Goal: Find specific page/section: Find specific page/section

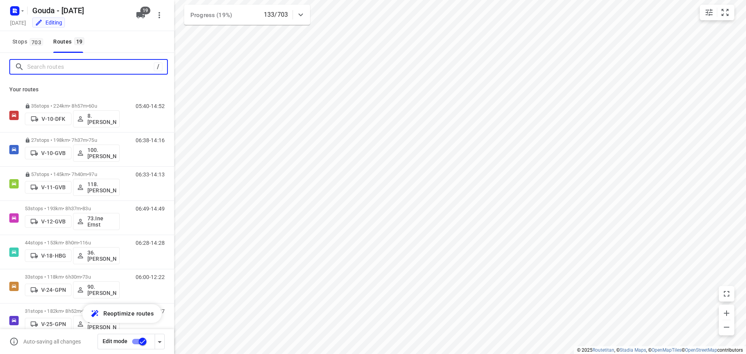
click at [91, 64] on input "Search routes" at bounding box center [90, 67] width 127 height 12
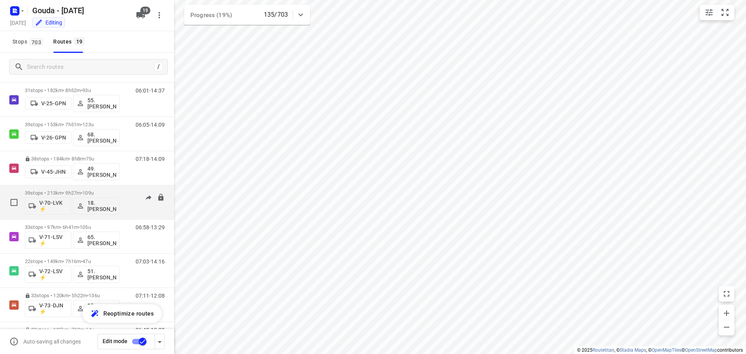
scroll to position [233, 0]
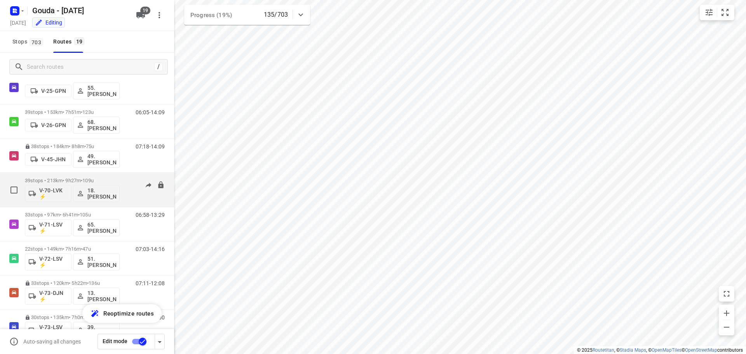
click at [77, 179] on p "39 stops • 213km • 9h27m • 109u" at bounding box center [72, 181] width 95 height 6
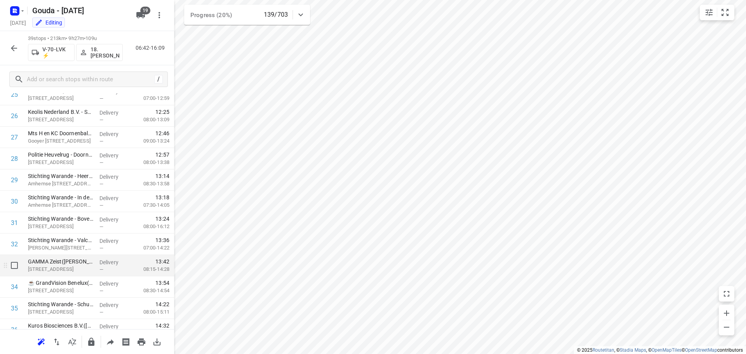
scroll to position [658, 0]
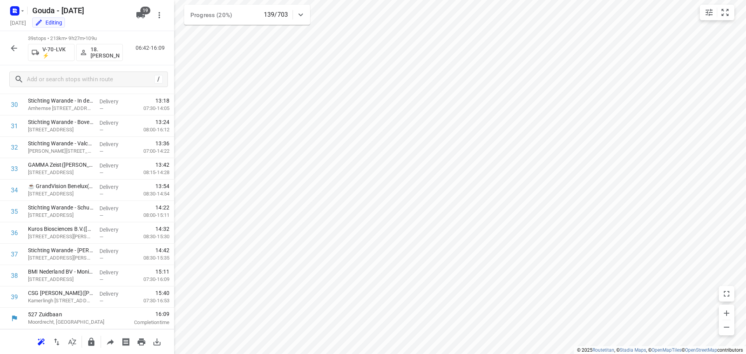
click at [13, 47] on icon "button" at bounding box center [13, 48] width 9 height 9
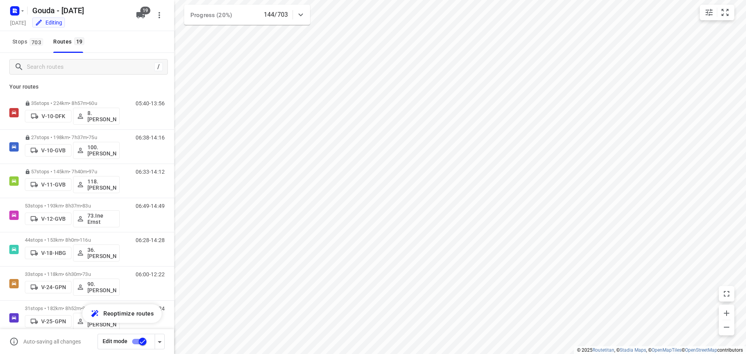
scroll to position [0, 0]
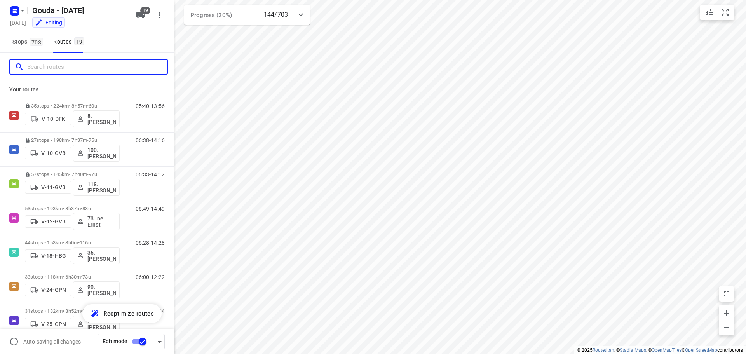
click at [84, 68] on input "Search routes" at bounding box center [97, 67] width 140 height 12
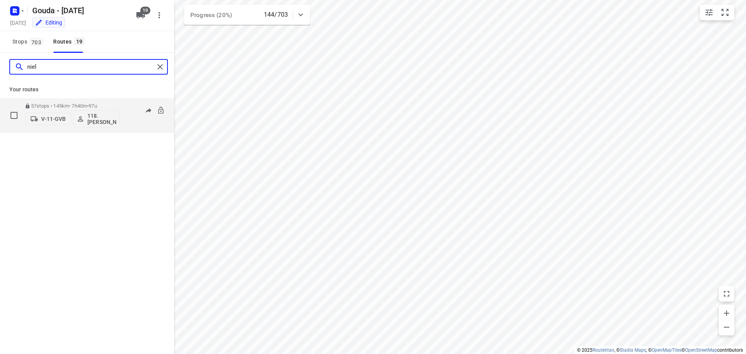
type input "niel"
click at [88, 105] on p "57 stops • 145km • 7h40m • 97u" at bounding box center [72, 106] width 95 height 6
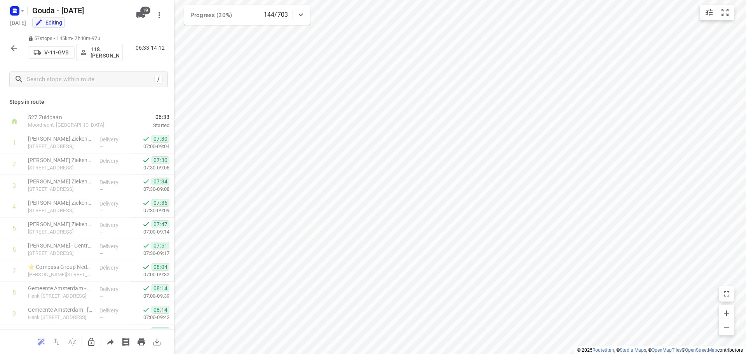
click at [15, 49] on icon "button" at bounding box center [13, 48] width 9 height 9
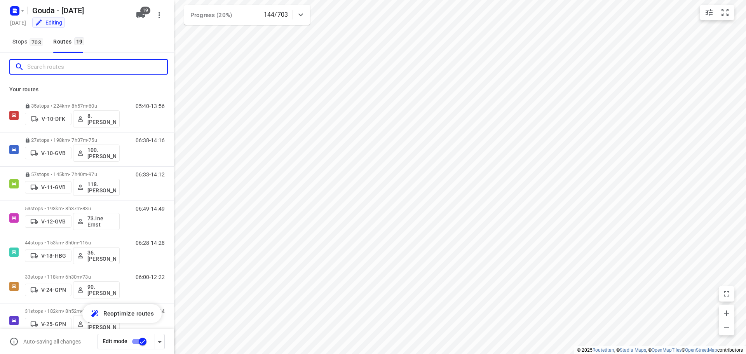
click at [85, 66] on input "Search routes" at bounding box center [97, 67] width 140 height 12
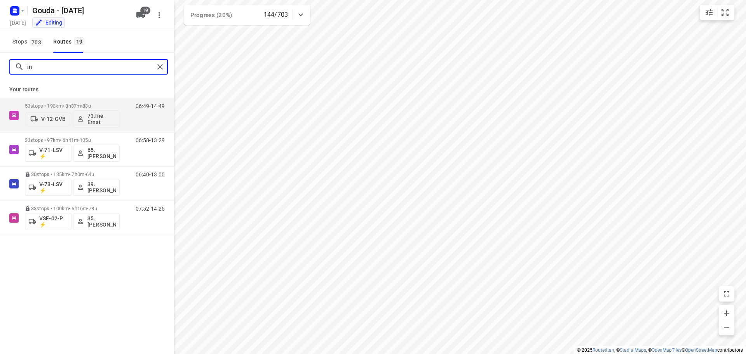
click at [36, 65] on input "in" at bounding box center [90, 67] width 127 height 12
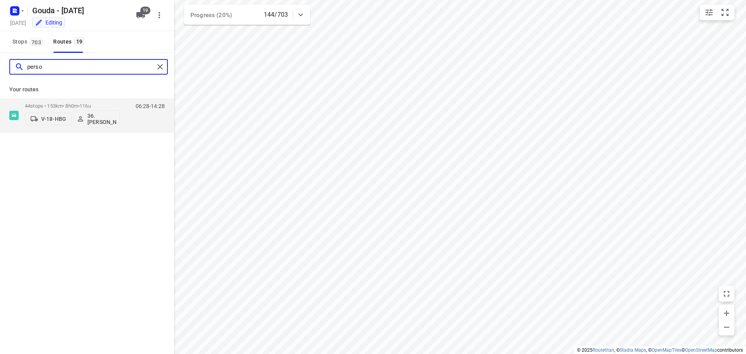
click at [64, 73] on input "perso" at bounding box center [90, 67] width 127 height 12
click at [88, 72] on input "jay" at bounding box center [90, 67] width 127 height 12
click at [119, 70] on input "bos" at bounding box center [90, 67] width 127 height 12
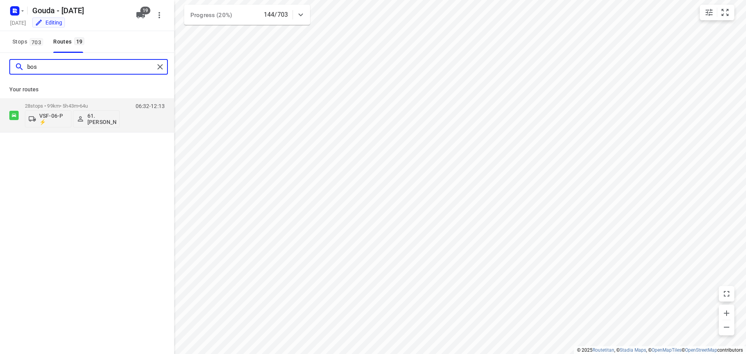
click at [119, 70] on input "bos" at bounding box center [90, 67] width 127 height 12
click at [69, 66] on input "[PERSON_NAME]" at bounding box center [90, 67] width 127 height 12
click at [48, 68] on input "smi" at bounding box center [90, 67] width 127 height 12
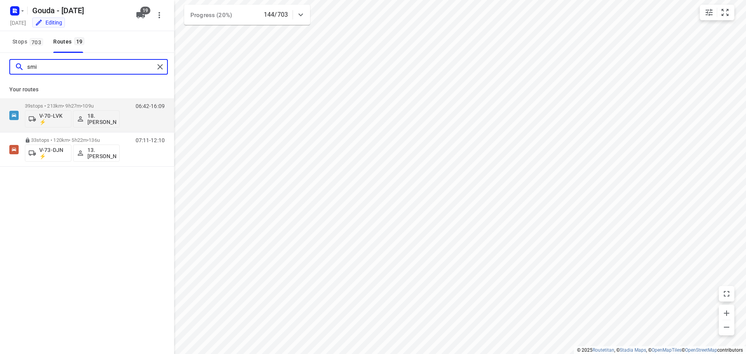
type input "n"
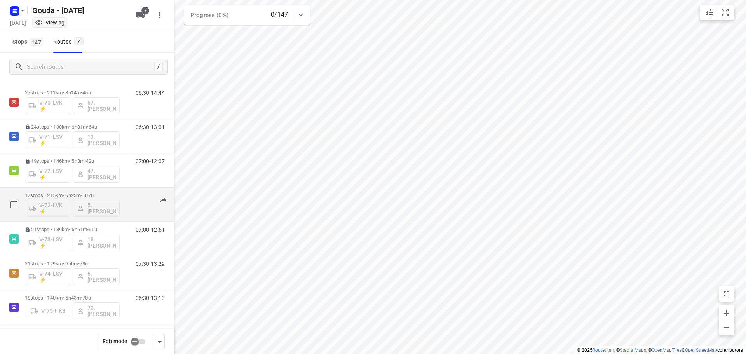
scroll to position [16, 0]
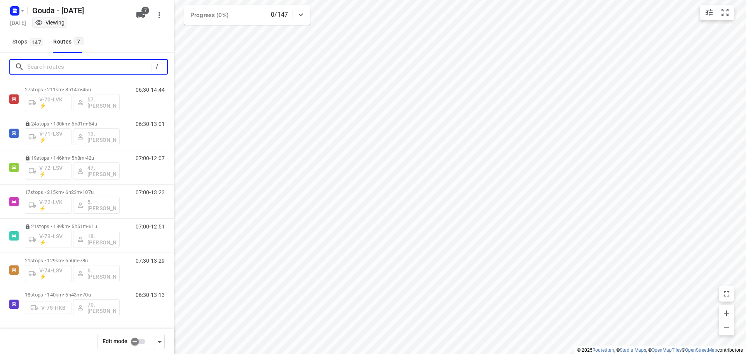
click at [63, 67] on input "Search routes" at bounding box center [89, 67] width 124 height 12
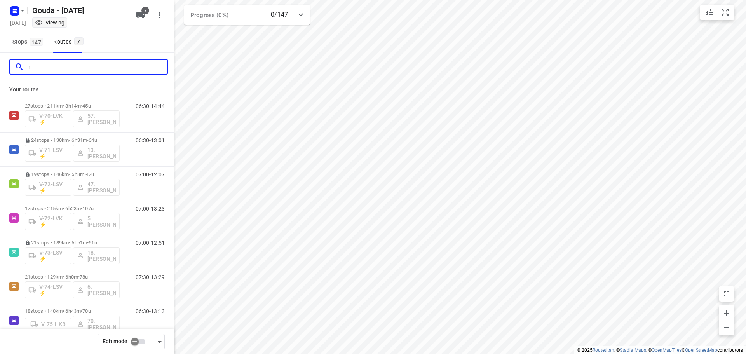
scroll to position [0, 0]
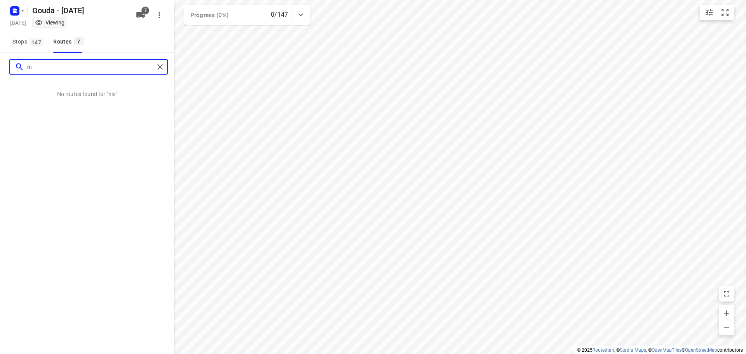
type input "n"
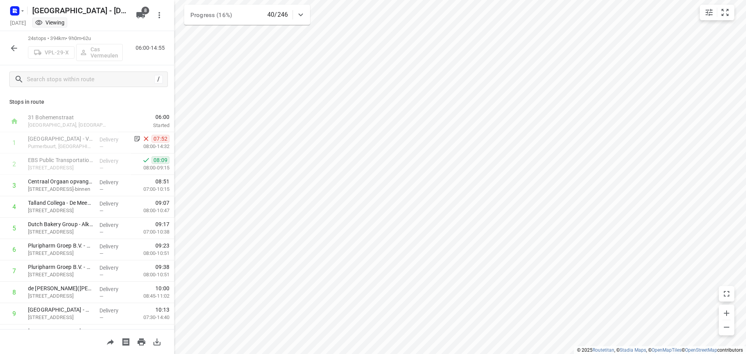
click at [10, 49] on icon "button" at bounding box center [13, 48] width 9 height 9
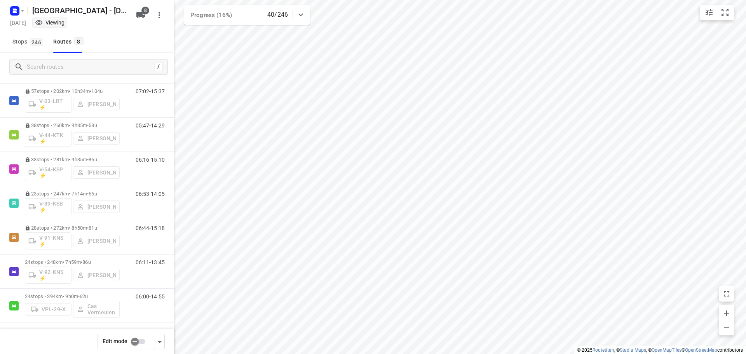
scroll to position [51, 0]
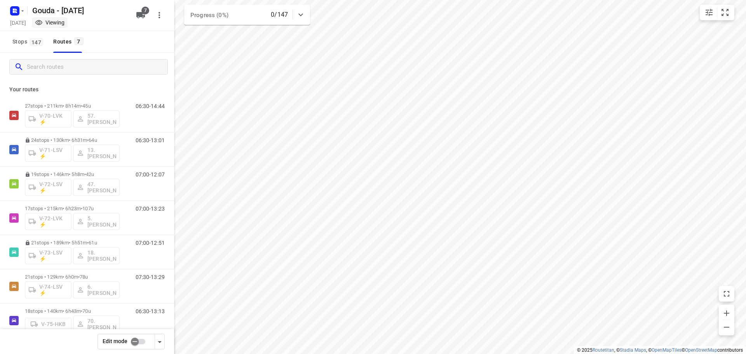
click at [26, 9] on div "Gouda - [DATE]" at bounding box center [69, 10] width 124 height 14
click at [21, 14] on button "button" at bounding box center [17, 11] width 16 height 12
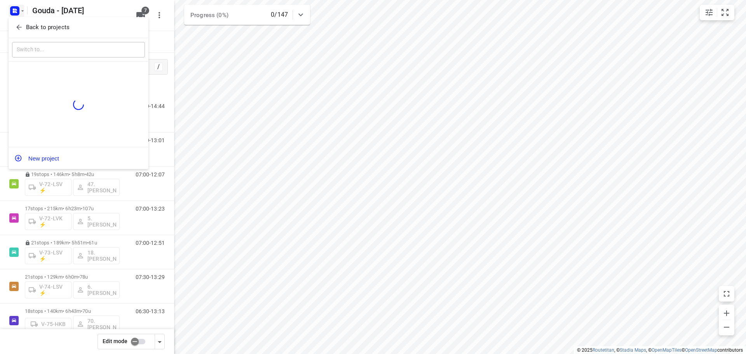
click at [18, 25] on icon "button" at bounding box center [19, 27] width 8 height 8
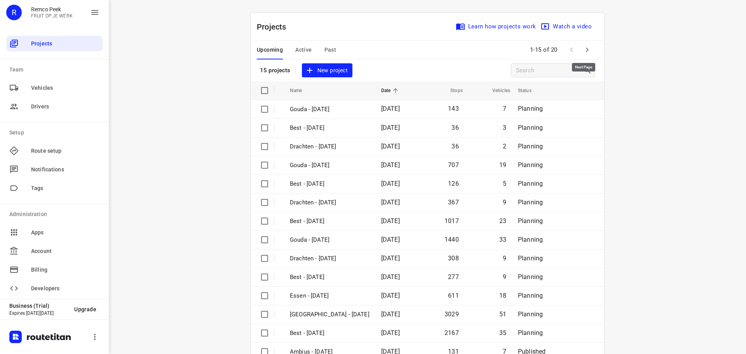
click at [586, 48] on icon "button" at bounding box center [587, 49] width 3 height 5
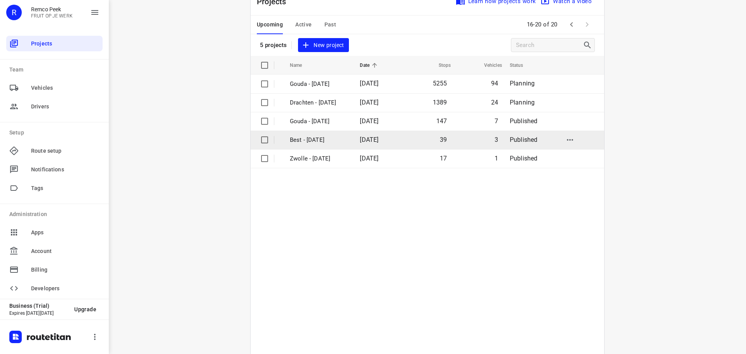
scroll to position [39, 0]
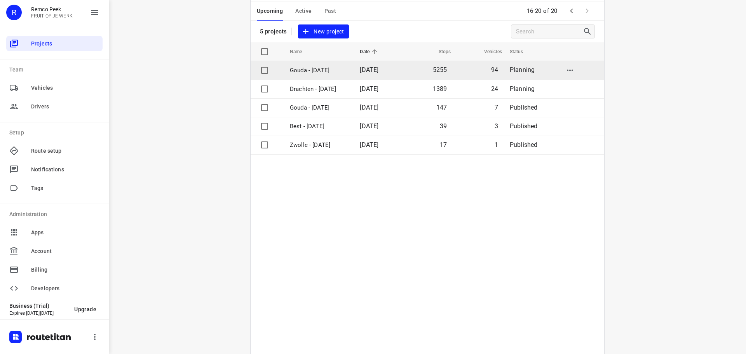
click at [320, 70] on p "Gouda - Monday" at bounding box center [319, 70] width 58 height 9
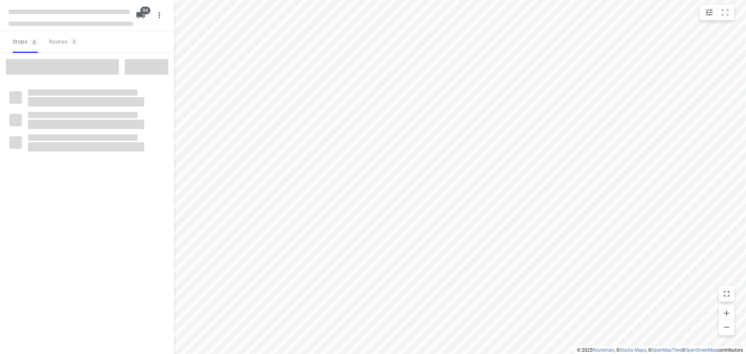
checkbox input "true"
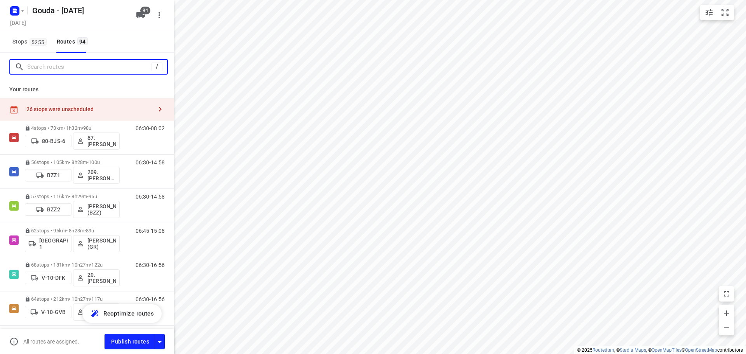
click at [61, 64] on input "Search routes" at bounding box center [89, 67] width 124 height 12
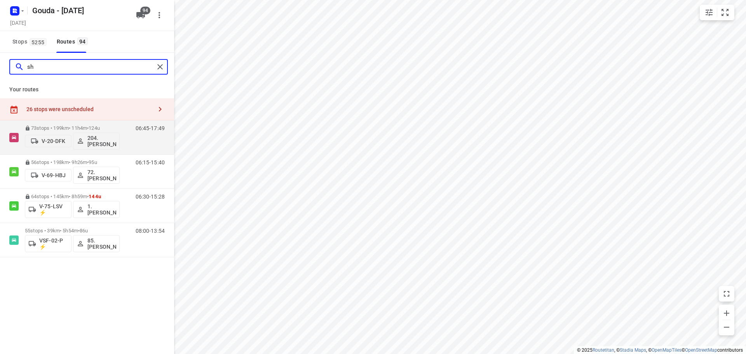
type input "s"
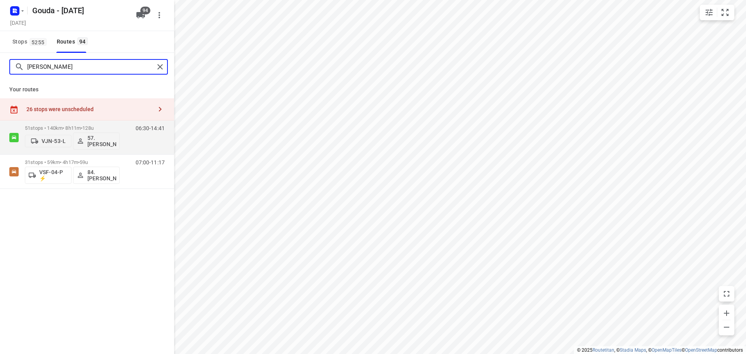
click at [54, 65] on input "rick" at bounding box center [90, 67] width 127 height 12
type input "sheb"
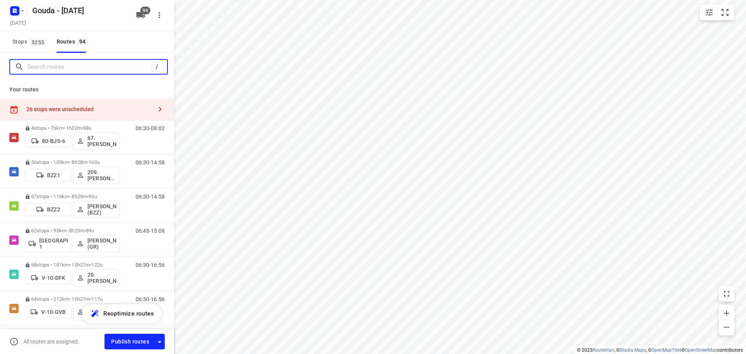
click at [61, 65] on input "Search routes" at bounding box center [89, 67] width 124 height 12
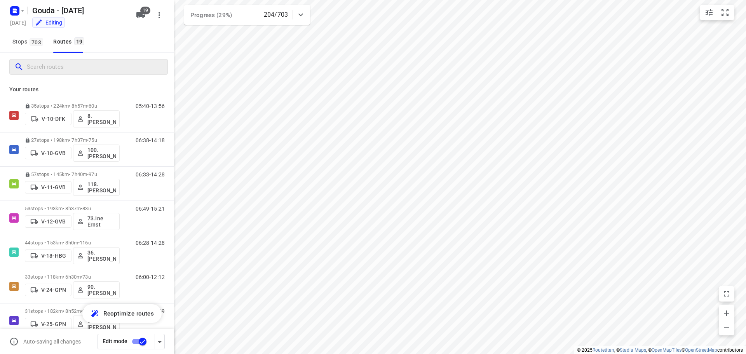
click at [63, 68] on input "Search routes" at bounding box center [97, 67] width 141 height 12
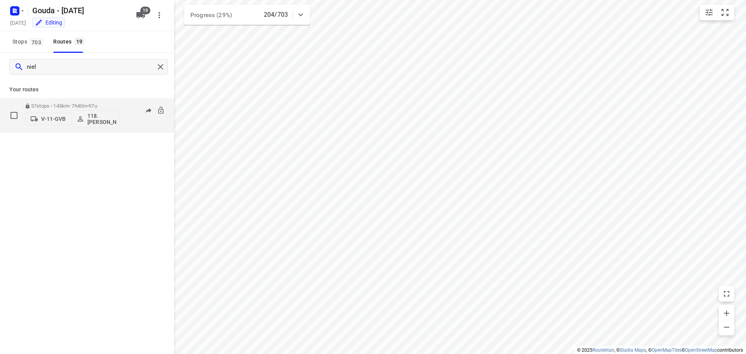
type input "niel"
click at [69, 104] on p "57 stops • 145km • 7h40m • 97u" at bounding box center [72, 106] width 95 height 6
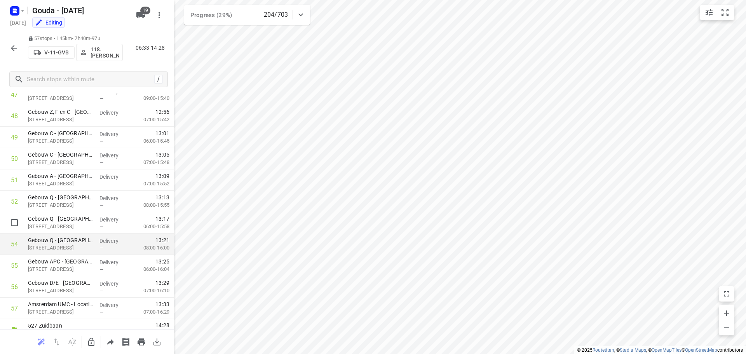
scroll to position [1043, 0]
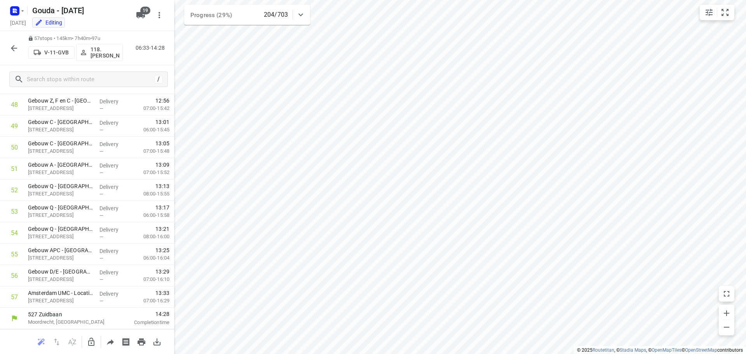
click at [16, 46] on icon "button" at bounding box center [13, 48] width 9 height 9
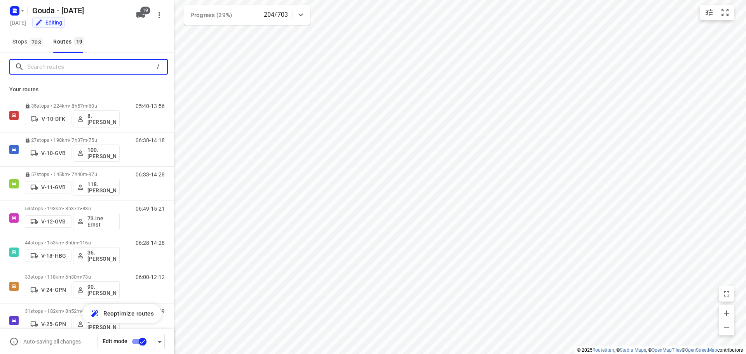
click at [39, 65] on input "Search routes" at bounding box center [90, 67] width 127 height 12
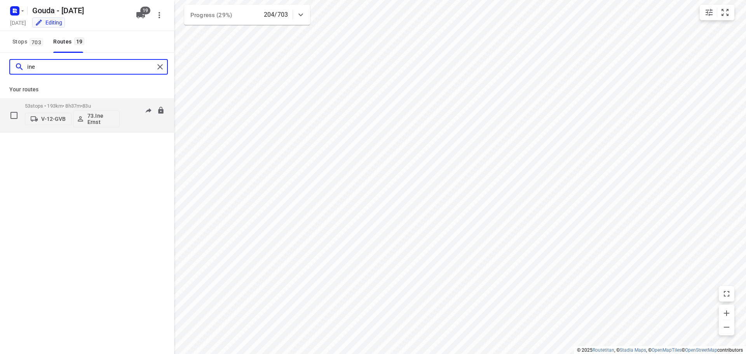
type input "ine"
click at [75, 106] on p "53 stops • 193km • 8h37m • 83u" at bounding box center [72, 106] width 95 height 6
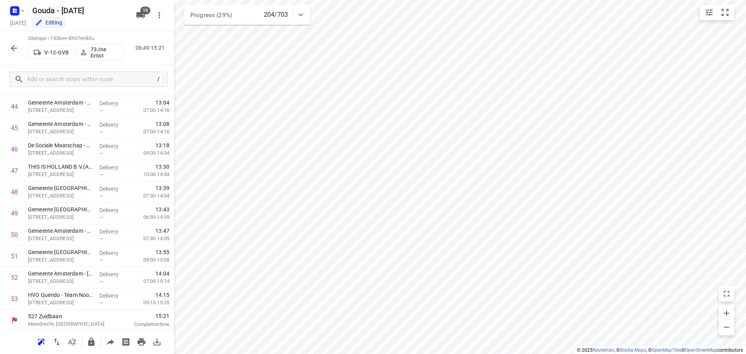
scroll to position [958, 0]
click at [12, 45] on icon "button" at bounding box center [13, 48] width 9 height 9
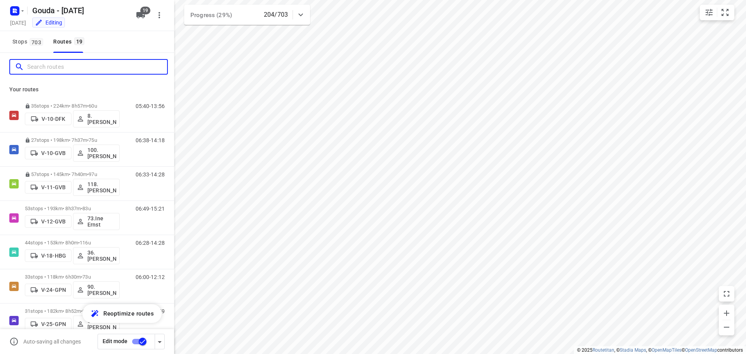
click at [43, 62] on input "Search routes" at bounding box center [97, 67] width 140 height 12
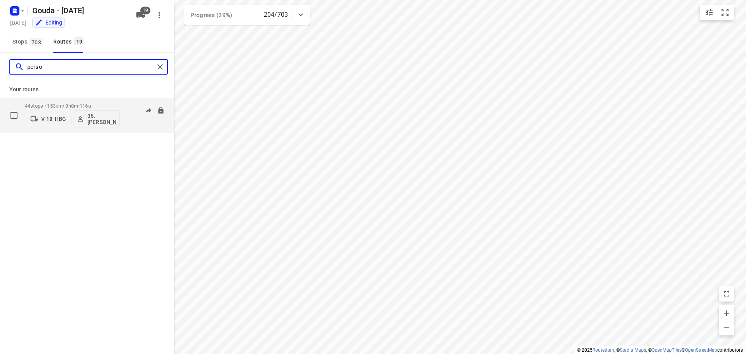
type input "perso"
click at [70, 103] on p "44 stops • 153km • 8h0m • 116u" at bounding box center [72, 106] width 95 height 6
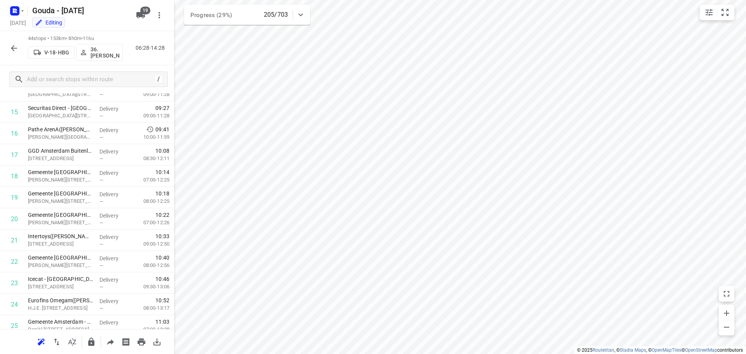
scroll to position [765, 0]
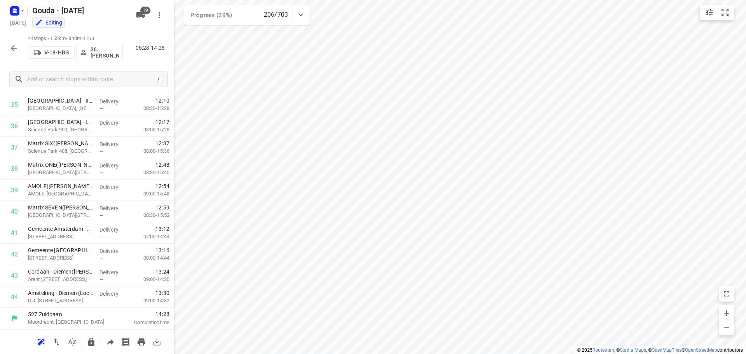
click at [16, 47] on icon "button" at bounding box center [13, 48] width 9 height 9
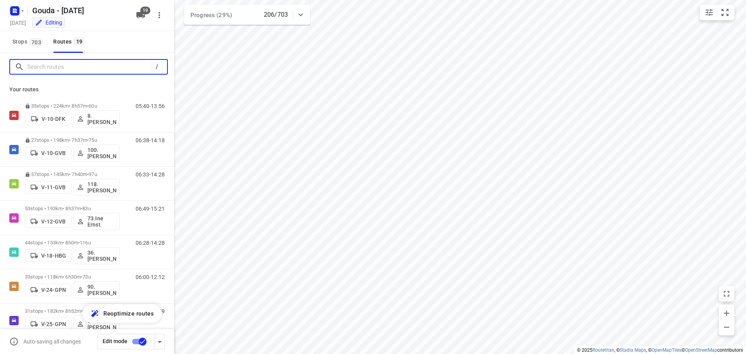
click at [33, 65] on input "Search routes" at bounding box center [89, 67] width 124 height 12
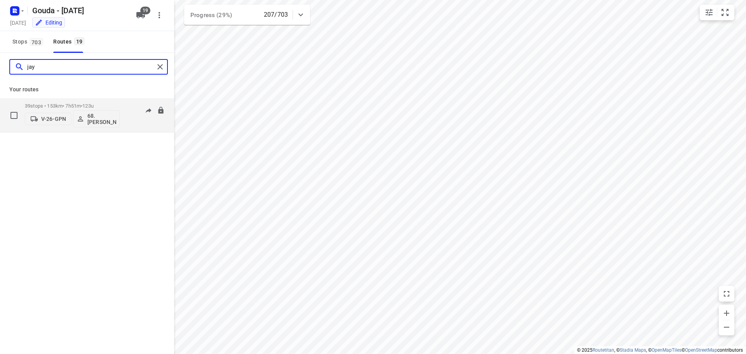
type input "jay"
click at [84, 105] on p "39 stops • 153km • 7h51m • 123u" at bounding box center [72, 106] width 95 height 6
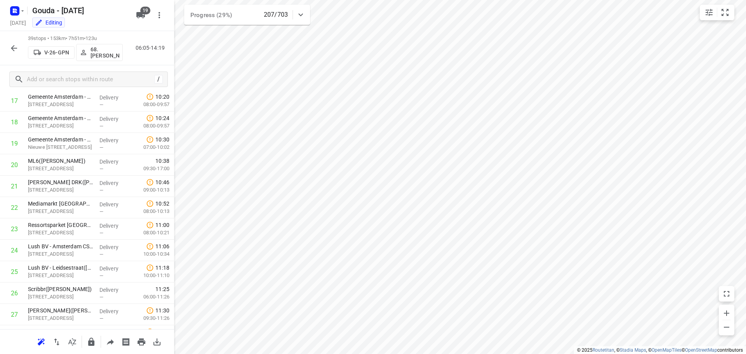
scroll to position [658, 0]
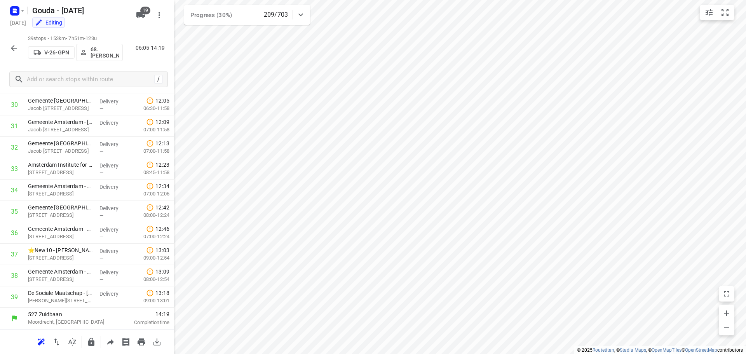
click at [16, 45] on icon "button" at bounding box center [13, 48] width 9 height 9
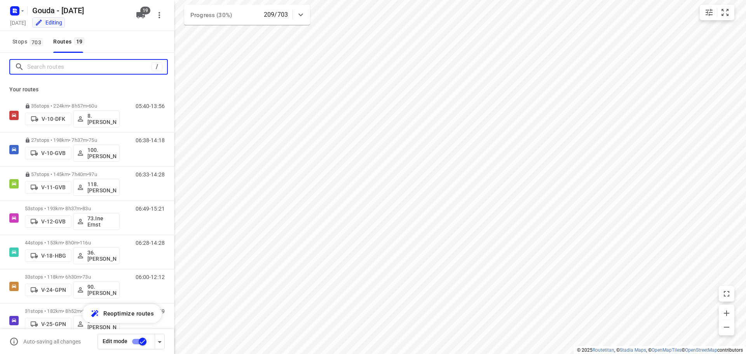
click at [55, 64] on input "Search routes" at bounding box center [89, 67] width 124 height 12
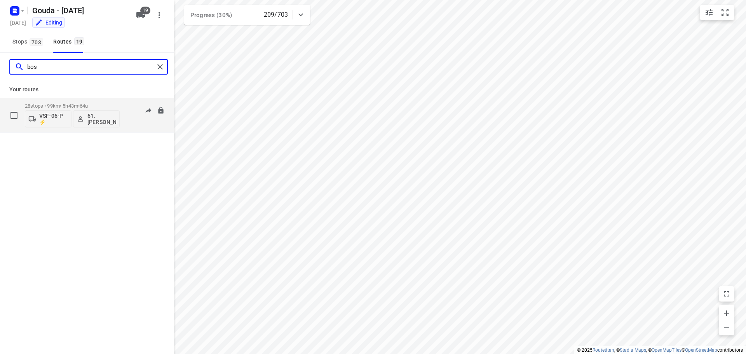
type input "bos"
click at [56, 103] on p "28 stops • 99km • 5h43m • 64u" at bounding box center [72, 106] width 95 height 6
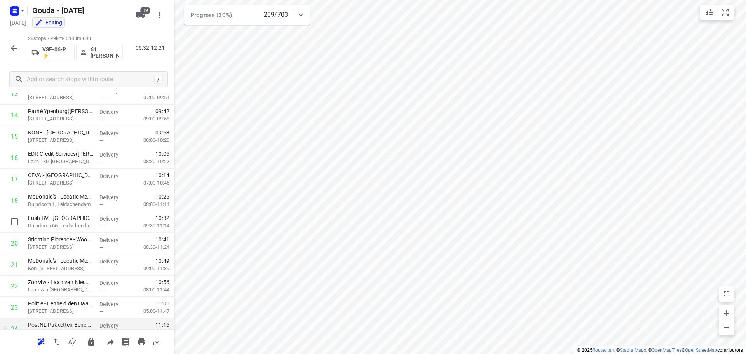
scroll to position [423, 0]
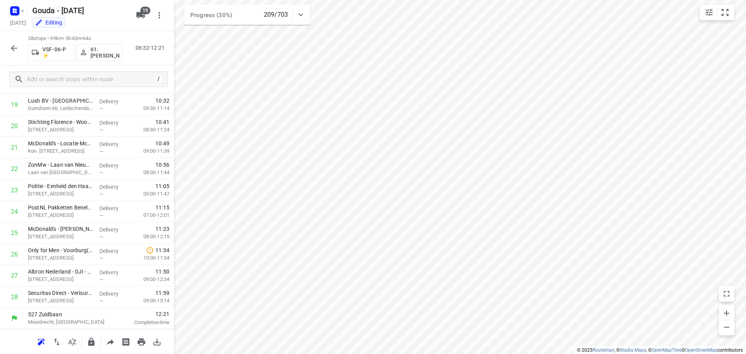
click at [10, 50] on icon "button" at bounding box center [13, 48] width 9 height 9
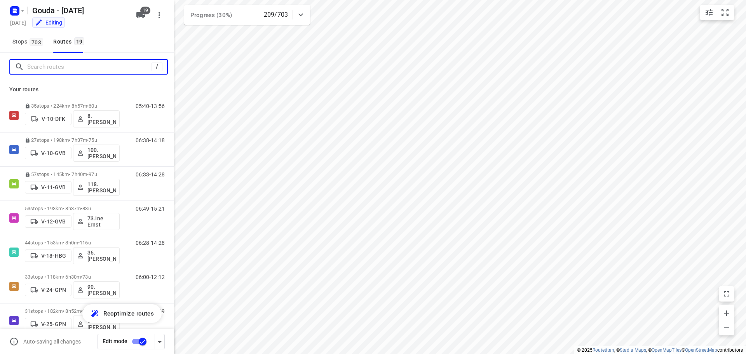
click at [65, 61] on input "Search routes" at bounding box center [89, 67] width 124 height 12
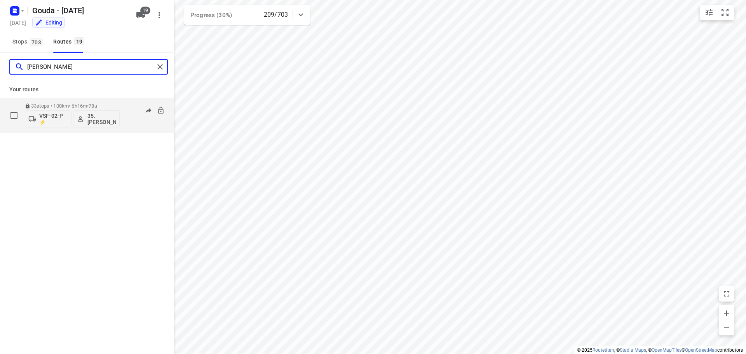
type input "[PERSON_NAME]"
click at [80, 100] on div "33 stops • 100km • 6h16m • 78u VSF-02-P ⚡ 35. [PERSON_NAME]" at bounding box center [72, 115] width 95 height 32
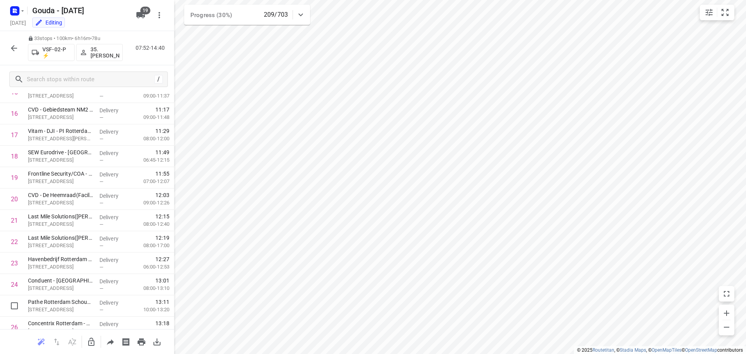
scroll to position [530, 0]
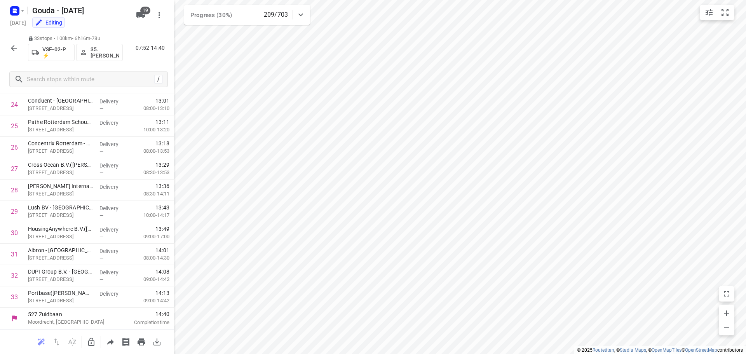
click at [10, 49] on icon "button" at bounding box center [13, 48] width 9 height 9
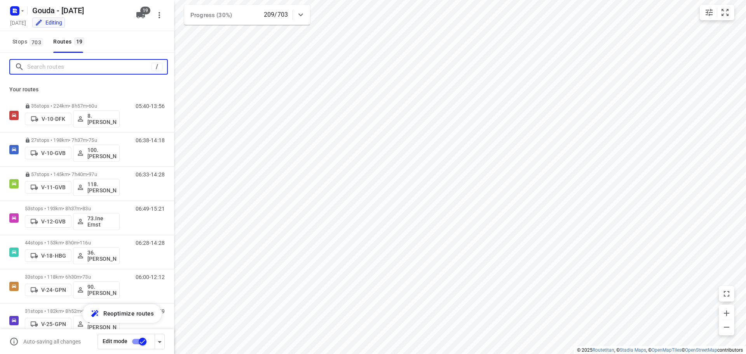
click at [48, 65] on input "Search routes" at bounding box center [89, 67] width 124 height 12
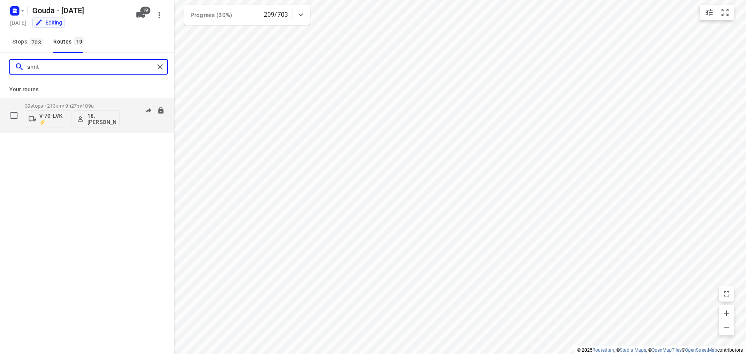
type input "smit"
click at [57, 102] on div "39 stops • 213km • 9h27m • 109u V-70-LVK ⚡ 18.[PERSON_NAME]" at bounding box center [72, 115] width 95 height 32
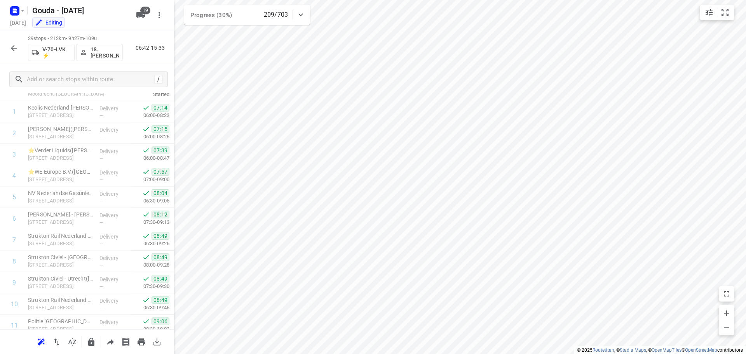
scroll to position [0, 0]
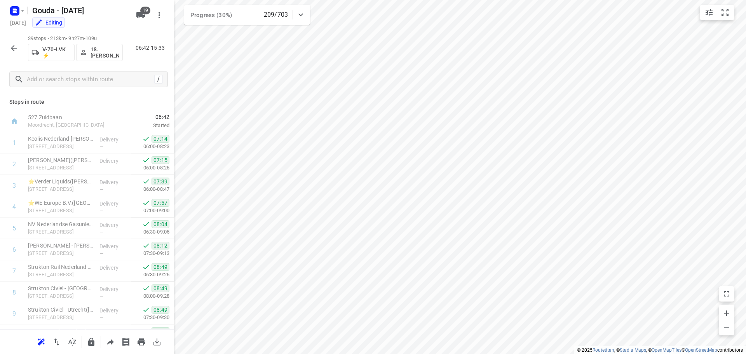
click at [9, 48] on button "button" at bounding box center [14, 48] width 16 height 16
